Goal: Task Accomplishment & Management: Complete application form

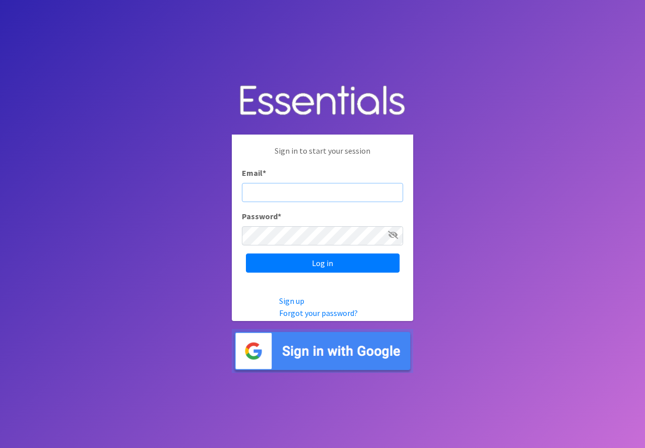
click at [326, 200] on input "Email *" at bounding box center [322, 192] width 161 height 19
type input "nbrown@slcl.org"
click at [246, 253] on input "Log in" at bounding box center [323, 262] width 154 height 19
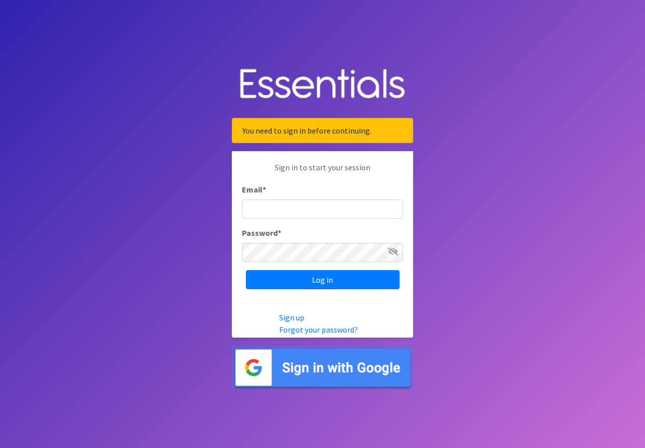
click at [316, 368] on img at bounding box center [322, 368] width 181 height 44
type input "yarango@slcl.org"
click at [246, 270] on input "Log in" at bounding box center [323, 279] width 154 height 19
click at [388, 251] on icon at bounding box center [393, 251] width 10 height 8
click at [246, 270] on input "Log in" at bounding box center [323, 279] width 154 height 19
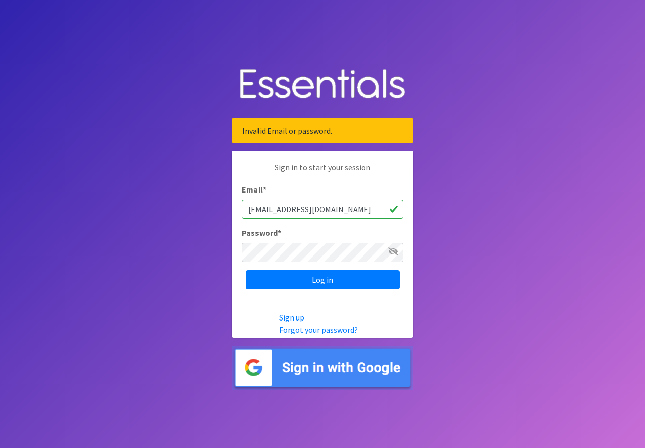
click at [396, 253] on icon at bounding box center [393, 251] width 10 height 8
click at [347, 277] on input "Log in" at bounding box center [323, 279] width 154 height 19
click at [396, 252] on icon at bounding box center [393, 251] width 10 height 8
click at [345, 280] on input "Log in" at bounding box center [323, 279] width 154 height 19
click at [393, 251] on icon at bounding box center [393, 251] width 10 height 8
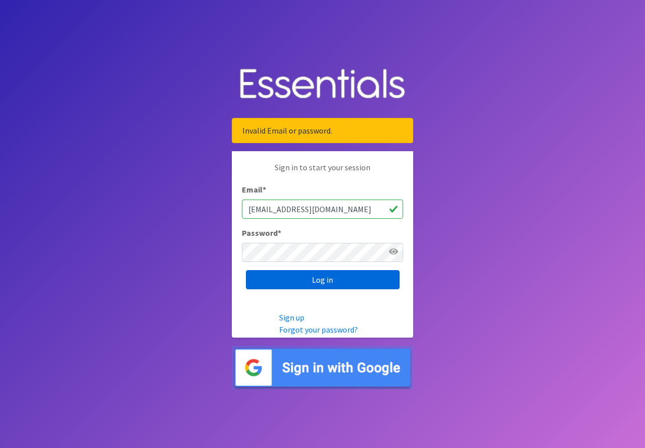
click at [337, 284] on input "Log in" at bounding box center [323, 279] width 154 height 19
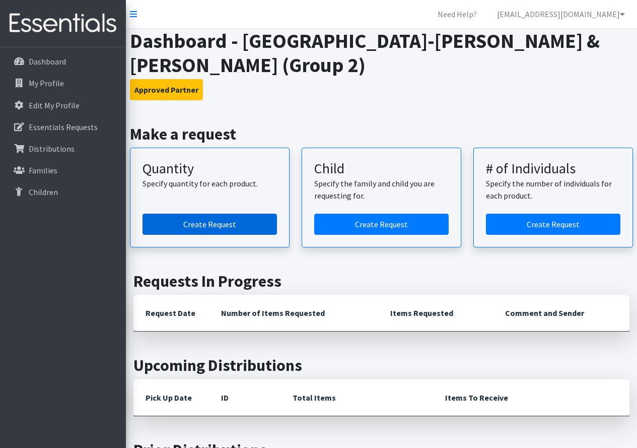
click at [231, 222] on link "Create Request" at bounding box center [210, 224] width 135 height 21
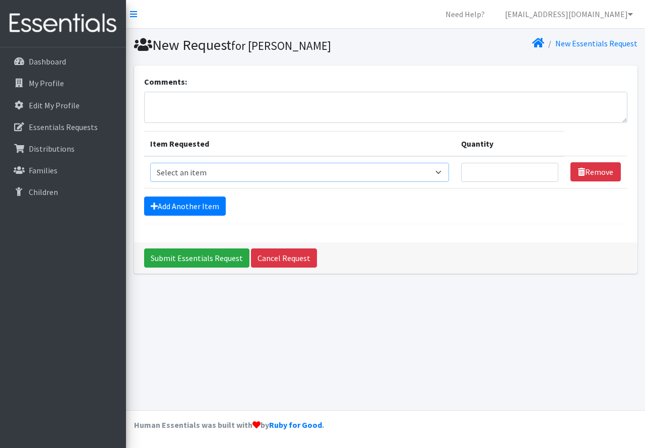
click at [261, 172] on select "Select an item Period Supplies: Mixed Kits (order by bag) Applicator-free tampo…" at bounding box center [299, 172] width 299 height 19
select select "8798"
click at [150, 163] on select "Select an item Period Supplies: Mixed Kits (order by bag) Applicator-free tampo…" at bounding box center [299, 172] width 299 height 19
click at [518, 173] on input "Quantity" at bounding box center [510, 172] width 98 height 19
type input "2"
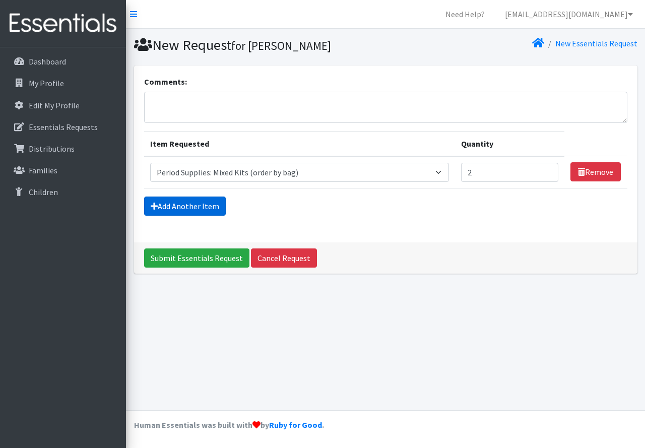
click at [178, 206] on link "Add Another Item" at bounding box center [185, 205] width 82 height 19
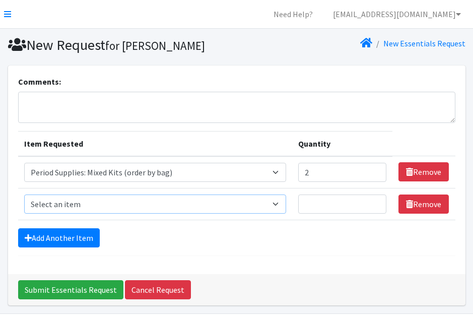
click at [87, 204] on select "Select an item Period Supplies: Mixed Kits (order by bag) Applicator-free tampo…" at bounding box center [155, 203] width 262 height 19
select select "1095"
click at [24, 194] on select "Select an item Period Supplies: Mixed Kits (order by bag) Applicator-free tampo…" at bounding box center [155, 203] width 262 height 19
click at [341, 204] on input "Quantity" at bounding box center [342, 203] width 89 height 19
type input "500"
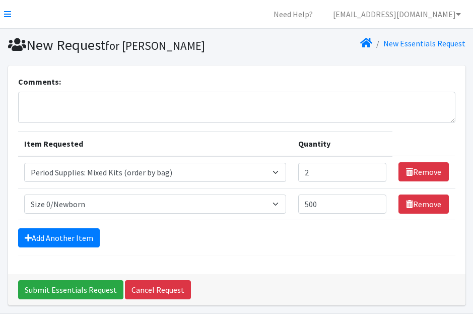
click at [316, 249] on form "Comments: Item Requested Quantity Item Requested Select an item Period Supplies…" at bounding box center [236, 166] width 437 height 180
click at [280, 202] on select "Select an item Period Supplies: Mixed Kits (order by bag) Applicator-free tampo…" at bounding box center [155, 203] width 262 height 19
click at [355, 264] on div "Comments: Item Requested Quantity Item Requested Select an item Period Supplies…" at bounding box center [236, 169] width 457 height 209
click at [72, 236] on link "Add Another Item" at bounding box center [59, 237] width 82 height 19
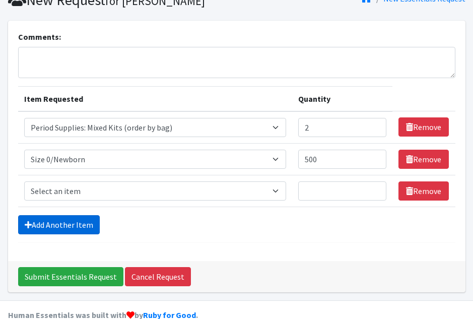
scroll to position [64, 0]
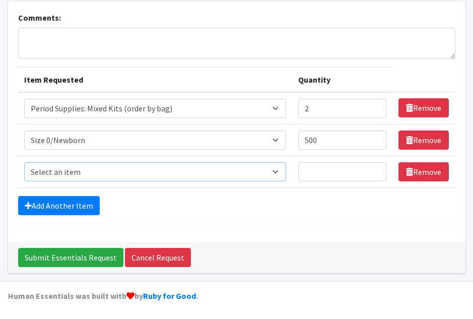
click at [79, 173] on select "Select an item Period Supplies: Mixed Kits (order by bag) Applicator-free tampo…" at bounding box center [155, 171] width 262 height 19
select select "1091"
click at [24, 162] on select "Select an item Period Supplies: Mixed Kits (order by bag) Applicator-free tampo…" at bounding box center [155, 171] width 262 height 19
click at [314, 171] on input "Quantity" at bounding box center [342, 171] width 89 height 19
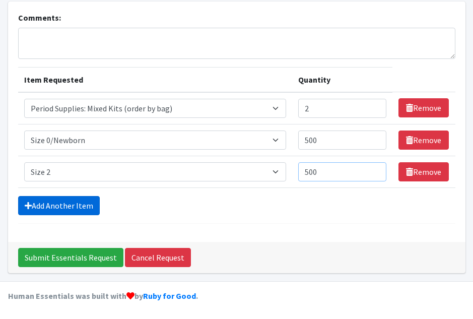
type input "500"
click at [67, 205] on link "Add Another Item" at bounding box center [59, 205] width 82 height 19
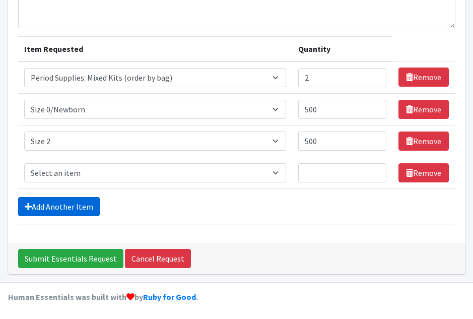
scroll to position [96, 0]
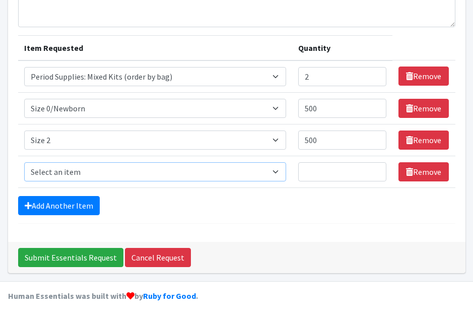
click at [141, 167] on select "Select an item Period Supplies: Mixed Kits (order by bag) Applicator-free tampo…" at bounding box center [155, 171] width 262 height 19
select select "1094"
click at [24, 162] on select "Select an item Period Supplies: Mixed Kits (order by bag) Applicator-free tampo…" at bounding box center [155, 171] width 262 height 19
click at [325, 176] on input "Quantity" at bounding box center [342, 171] width 89 height 19
type input "750"
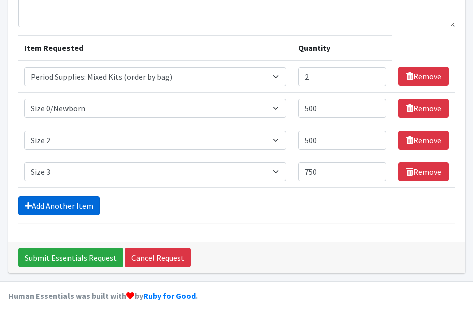
click at [69, 211] on link "Add Another Item" at bounding box center [59, 205] width 82 height 19
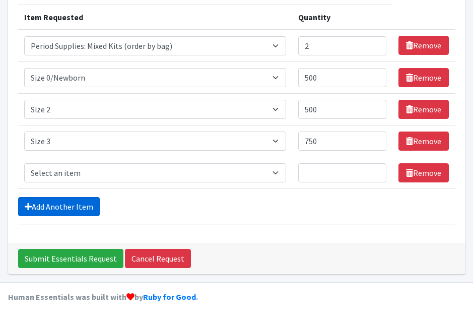
scroll to position [127, 0]
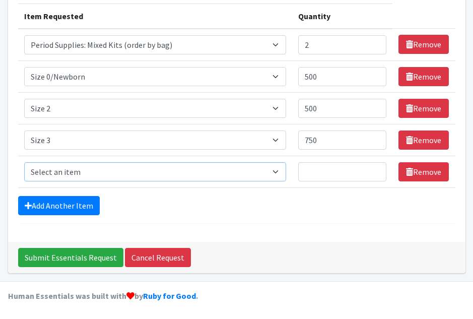
click at [75, 173] on select "Select an item Period Supplies: Mixed Kits (order by bag) Applicator-free tampo…" at bounding box center [155, 171] width 262 height 19
select select "1097"
click at [24, 162] on select "Select an item Period Supplies: Mixed Kits (order by bag) Applicator-free tampo…" at bounding box center [155, 171] width 262 height 19
click at [335, 177] on input "Quantity" at bounding box center [342, 171] width 89 height 19
type input "1000"
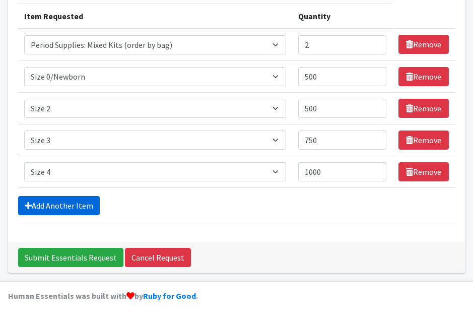
click at [53, 206] on link "Add Another Item" at bounding box center [59, 205] width 82 height 19
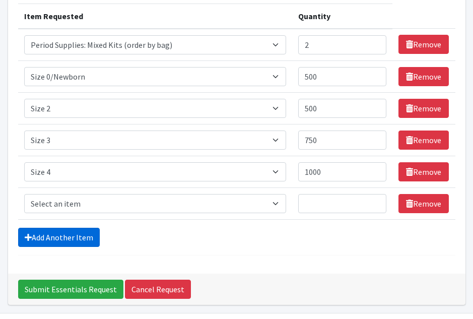
scroll to position [159, 0]
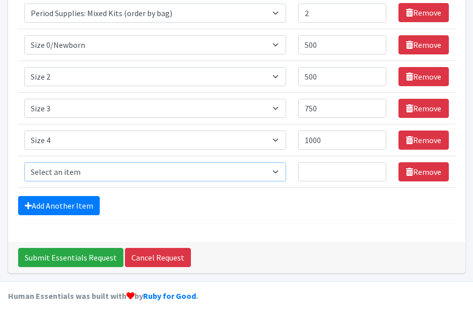
click at [56, 175] on select "Select an item Period Supplies: Mixed Kits (order by bag) Applicator-free tampo…" at bounding box center [155, 171] width 262 height 19
select select "1098"
click at [24, 162] on select "Select an item Period Supplies: Mixed Kits (order by bag) Applicator-free tampo…" at bounding box center [155, 171] width 262 height 19
click at [327, 167] on input "Quantity" at bounding box center [342, 171] width 89 height 19
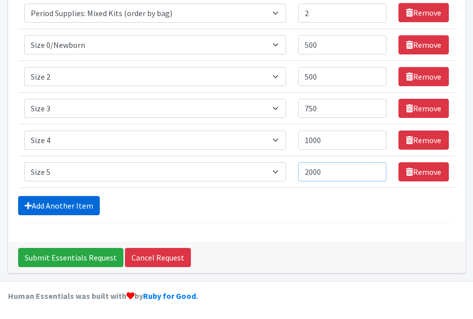
type input "2000"
click at [48, 206] on link "Add Another Item" at bounding box center [59, 205] width 82 height 19
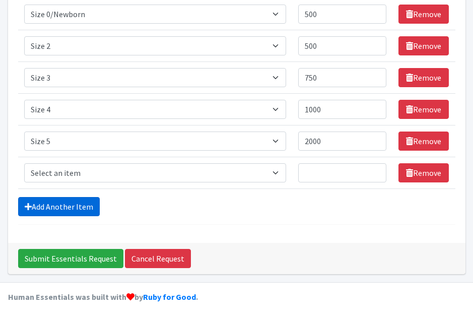
scroll to position [191, 0]
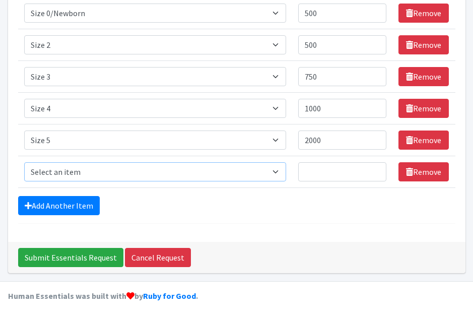
click at [66, 174] on select "Select an item Period Supplies: Mixed Kits (order by bag) Applicator-free tampo…" at bounding box center [155, 171] width 262 height 19
select select "1100"
click at [24, 162] on select "Select an item Period Supplies: Mixed Kits (order by bag) Applicator-free tampo…" at bounding box center [155, 171] width 262 height 19
click at [312, 174] on input "Quantity" at bounding box center [342, 171] width 89 height 19
type input "4500"
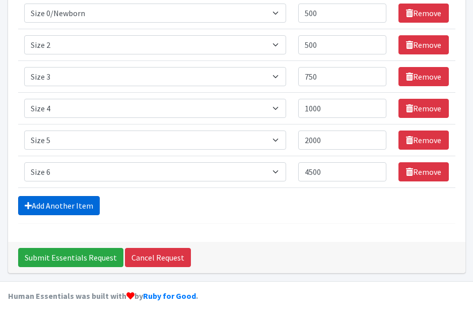
click at [64, 202] on link "Add Another Item" at bounding box center [59, 205] width 82 height 19
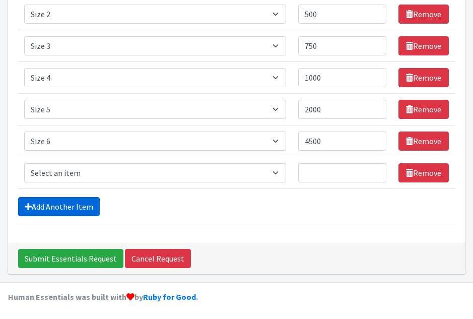
scroll to position [223, 0]
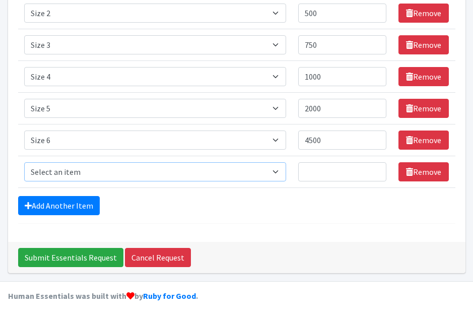
click at [103, 179] on select "Select an item Period Supplies: Mixed Kits (order by bag) Applicator-free tampo…" at bounding box center [155, 171] width 262 height 19
select select "1105"
click at [24, 162] on select "Select an item Period Supplies: Mixed Kits (order by bag) Applicator-free tampo…" at bounding box center [155, 171] width 262 height 19
click at [64, 208] on link "Add Another Item" at bounding box center [59, 205] width 82 height 19
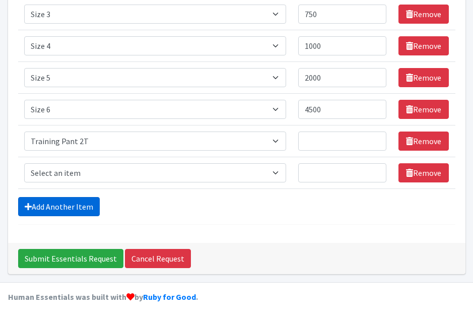
scroll to position [254, 0]
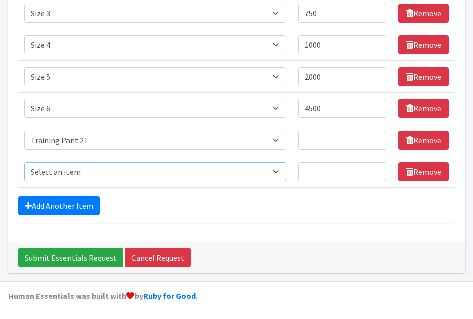
click at [105, 170] on select "Select an item Period Supplies: Mixed Kits (order by bag) Applicator-free tampo…" at bounding box center [155, 171] width 262 height 19
select select "1107"
click at [24, 162] on select "Select an item Period Supplies: Mixed Kits (order by bag) Applicator-free tampo…" at bounding box center [155, 171] width 262 height 19
click at [82, 201] on link "Add Another Item" at bounding box center [59, 205] width 82 height 19
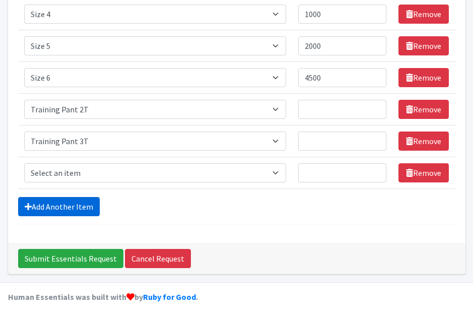
scroll to position [286, 0]
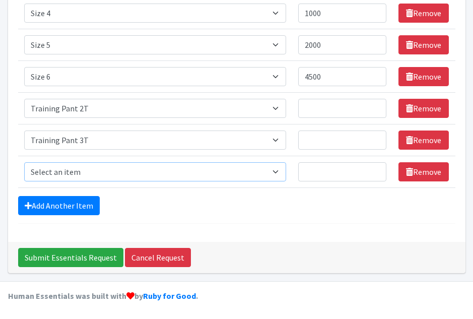
click at [102, 169] on select "Select an item Period Supplies: Mixed Kits (order by bag) Applicator-free tampo…" at bounding box center [155, 171] width 262 height 19
select select "1093"
click at [24, 162] on select "Select an item Period Supplies: Mixed Kits (order by bag) Applicator-free tampo…" at bounding box center [155, 171] width 262 height 19
click at [352, 106] on input "Quantity" at bounding box center [342, 108] width 89 height 19
type input "20"
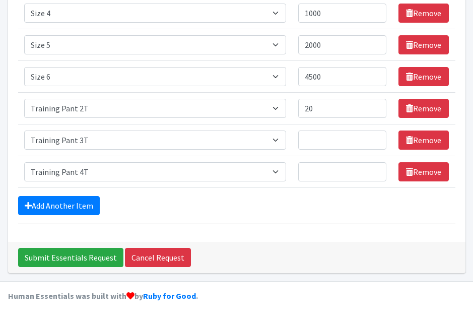
click at [324, 127] on td "Quantity" at bounding box center [342, 140] width 101 height 32
click at [325, 136] on input "Quantity" at bounding box center [342, 139] width 89 height 19
type input "40"
click at [324, 167] on input "Quantity" at bounding box center [342, 171] width 89 height 19
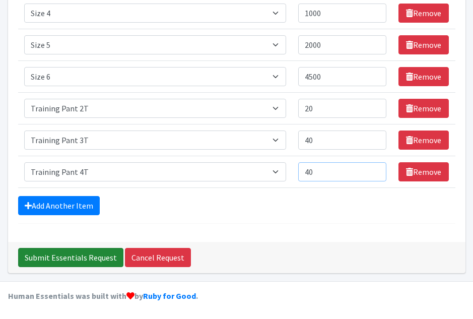
type input "40"
click at [72, 254] on input "Submit Essentials Request" at bounding box center [70, 257] width 105 height 19
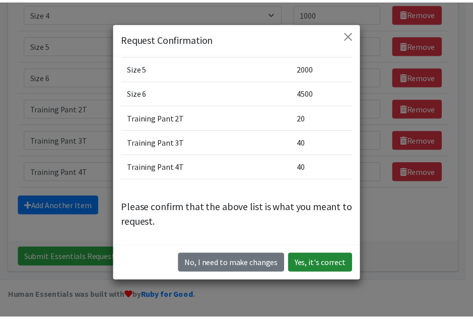
scroll to position [28, 0]
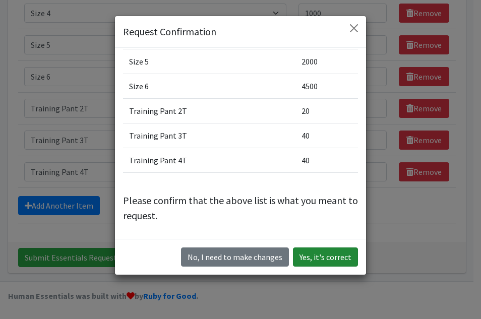
click at [327, 258] on button "Yes, it's correct" at bounding box center [325, 256] width 65 height 19
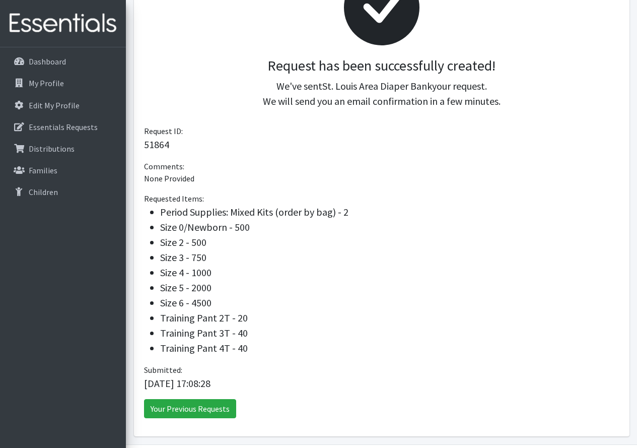
scroll to position [202, 0]
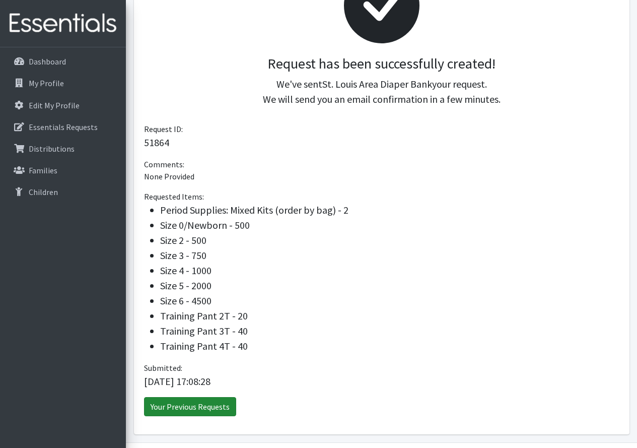
click at [159, 318] on link "Your Previous Requests" at bounding box center [190, 406] width 92 height 19
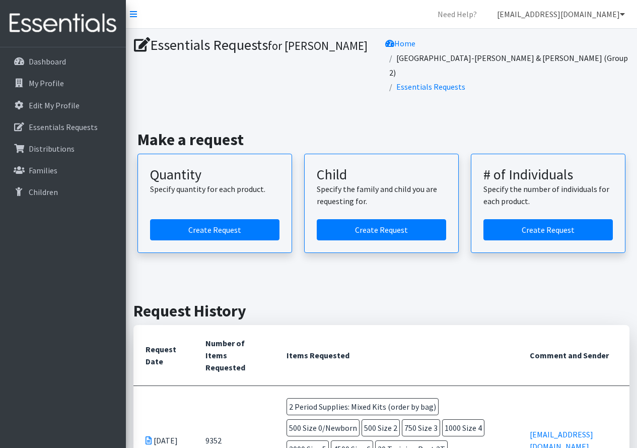
click at [589, 13] on link "[EMAIL_ADDRESS][DOMAIN_NAME]" at bounding box center [561, 14] width 144 height 20
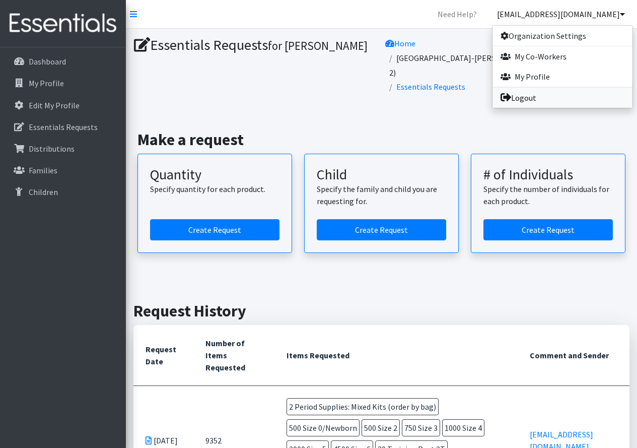
click at [539, 101] on link "Logout" at bounding box center [563, 98] width 140 height 20
